Goal: Task Accomplishment & Management: Manage account settings

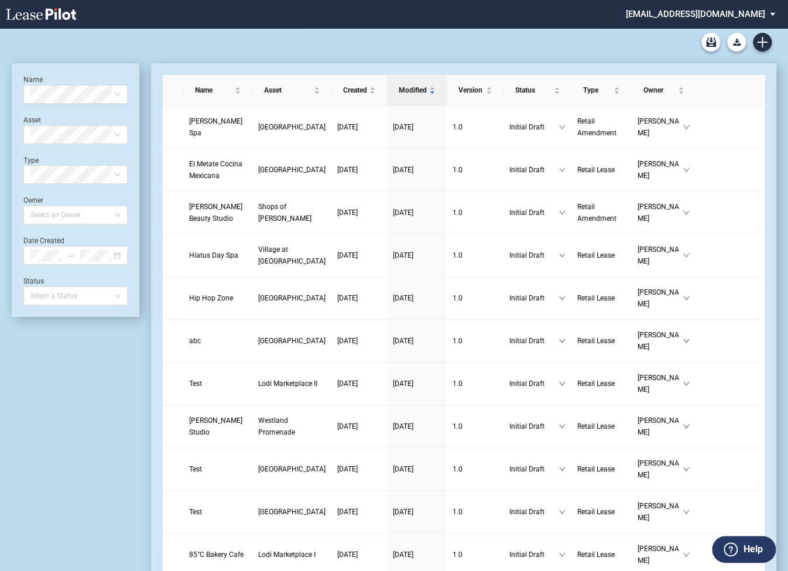
click at [700, 15] on md-select "sterling@leasepilot.co Super Admin Area Admin Area Settings Sign Out" at bounding box center [705, 13] width 160 height 26
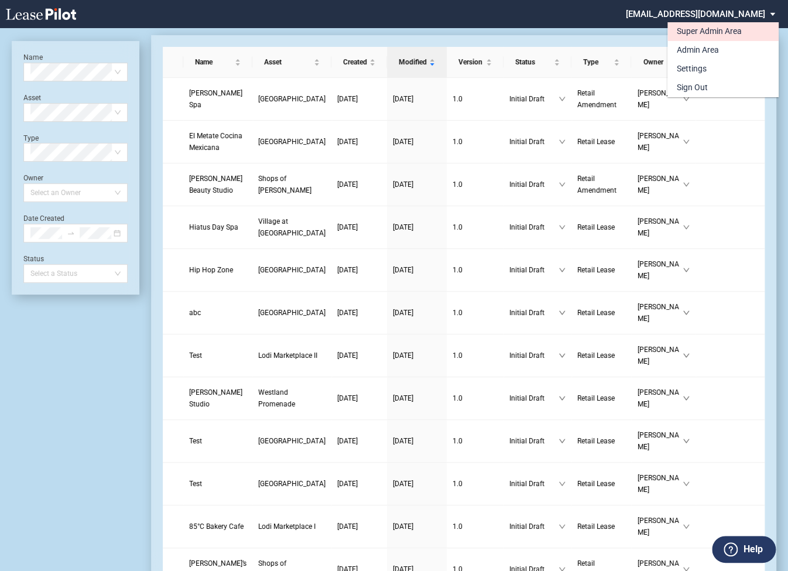
click at [687, 35] on div "Super Admin Area" at bounding box center [709, 32] width 65 height 12
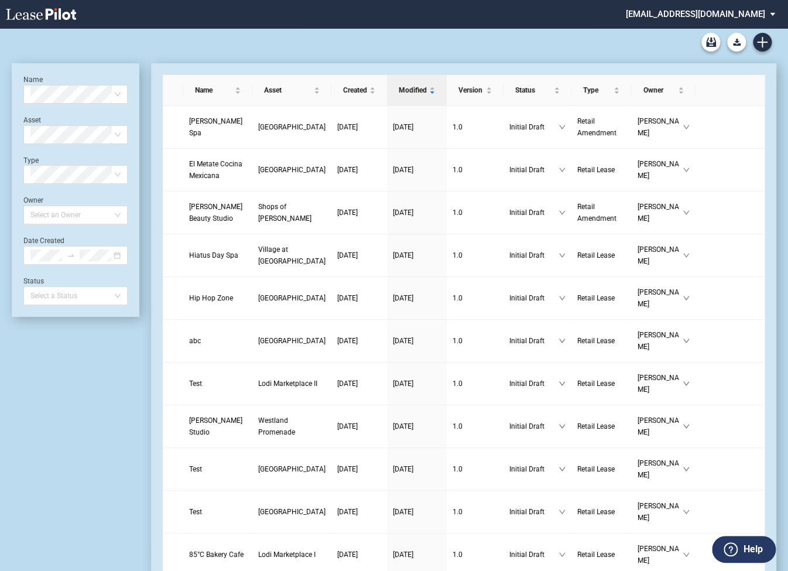
scroll to position [28, 0]
click at [704, 14] on md-select "sterling@leasepilot.co Super Admin Area Admin Area Settings Sign Out" at bounding box center [705, 13] width 160 height 26
click at [735, 12] on md-select "sterling@leasepilot.co Super Admin Area Admin Area Settings Sign Out" at bounding box center [705, 13] width 160 height 26
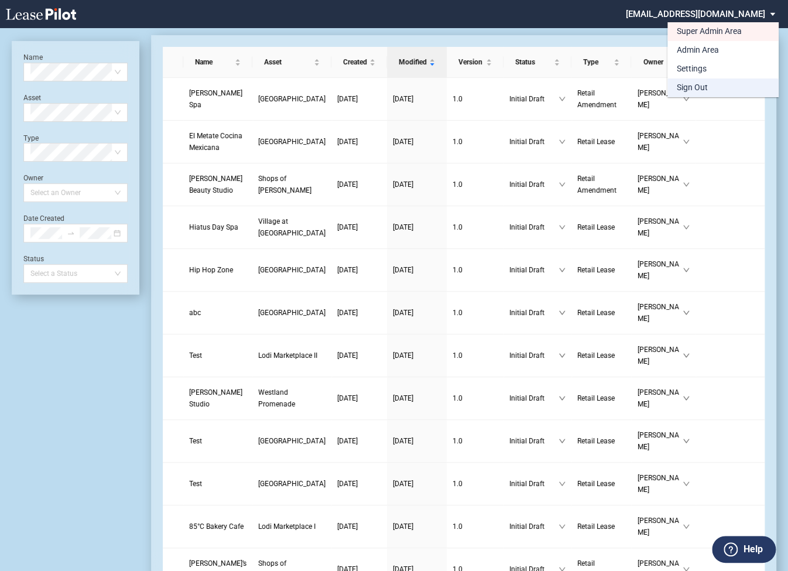
click at [690, 86] on div "Sign Out" at bounding box center [692, 88] width 31 height 12
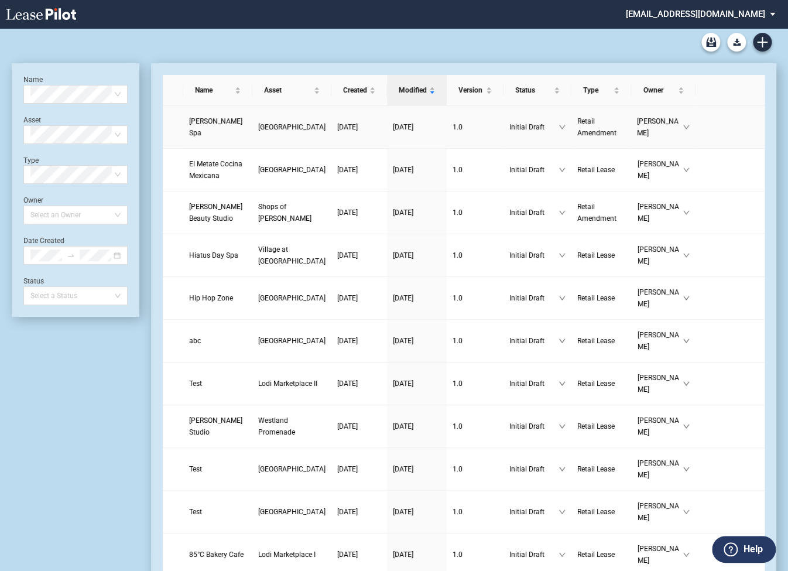
scroll to position [28, 0]
